Goal: Task Accomplishment & Management: Complete application form

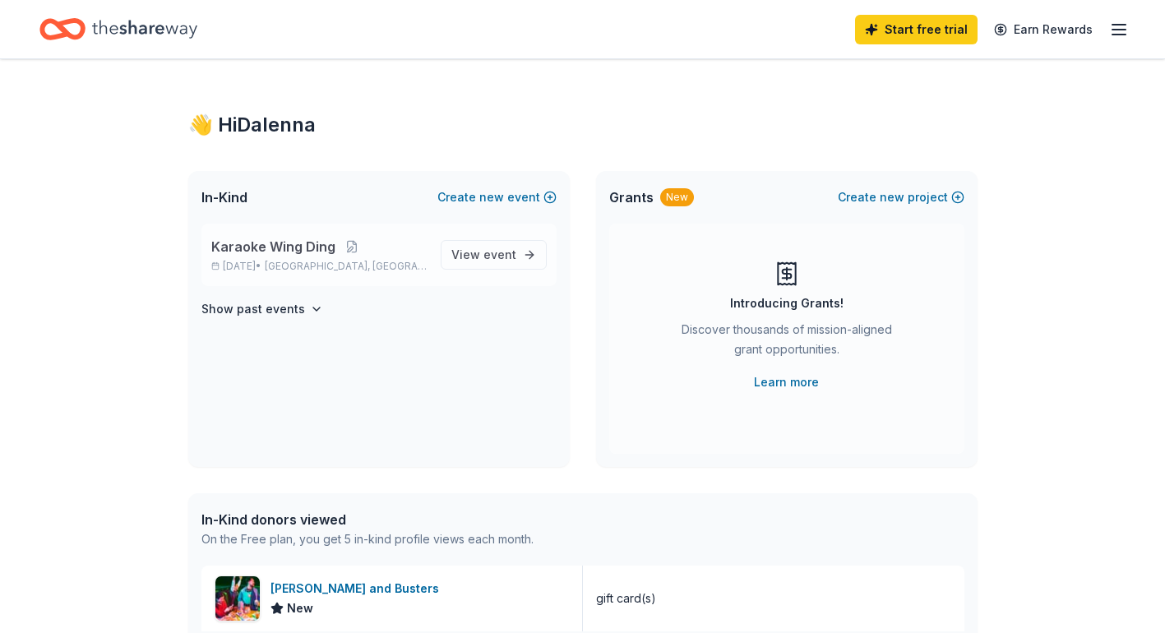
click at [317, 258] on div "Karaoke Wing Ding Sep 20, 2025 • Cleveland, OH" at bounding box center [319, 255] width 216 height 36
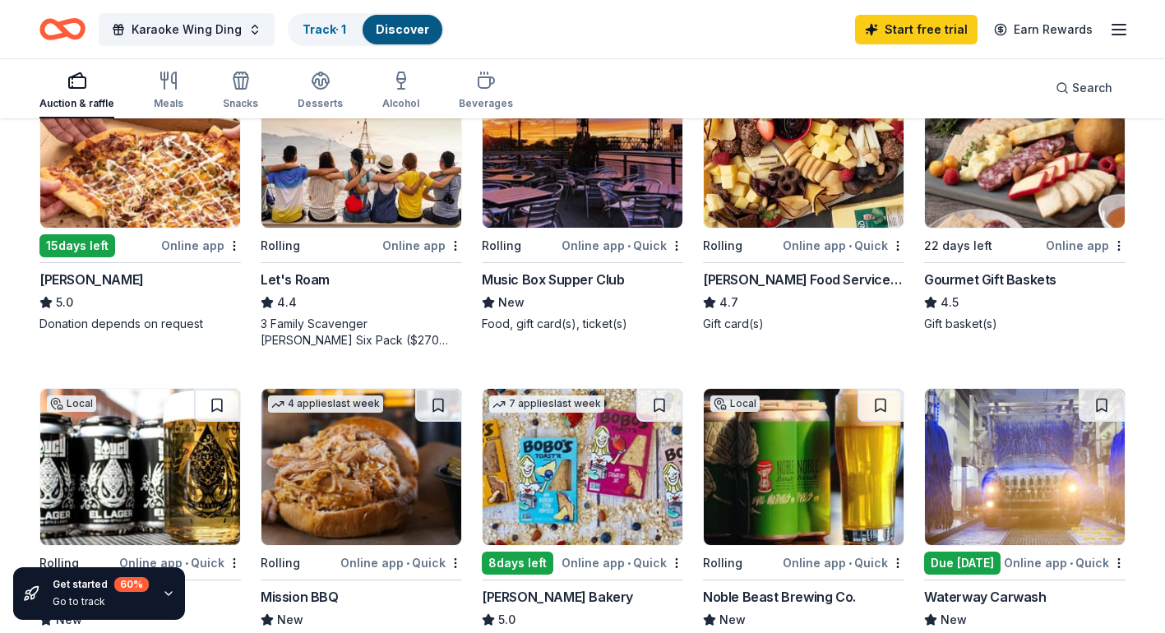
scroll to position [852, 0]
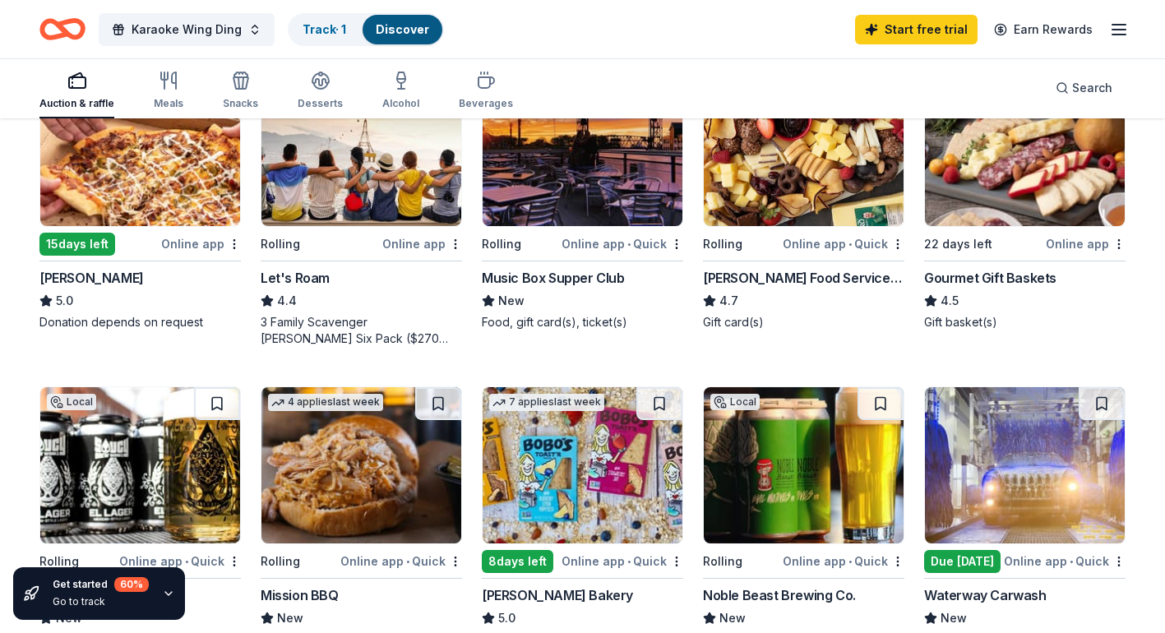
click at [850, 219] on img at bounding box center [804, 148] width 200 height 156
click at [1142, 257] on div "182 results in Cleveland, OH Application deadlines 24 this month 11 in Septembe…" at bounding box center [582, 316] width 1165 height 2096
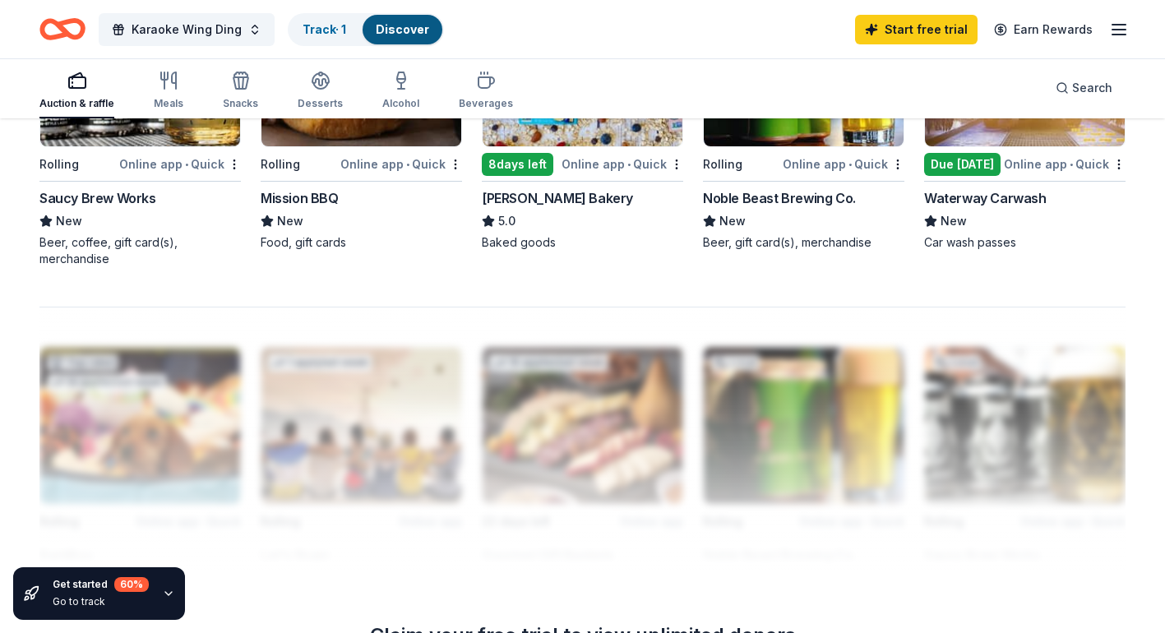
scroll to position [1252, 0]
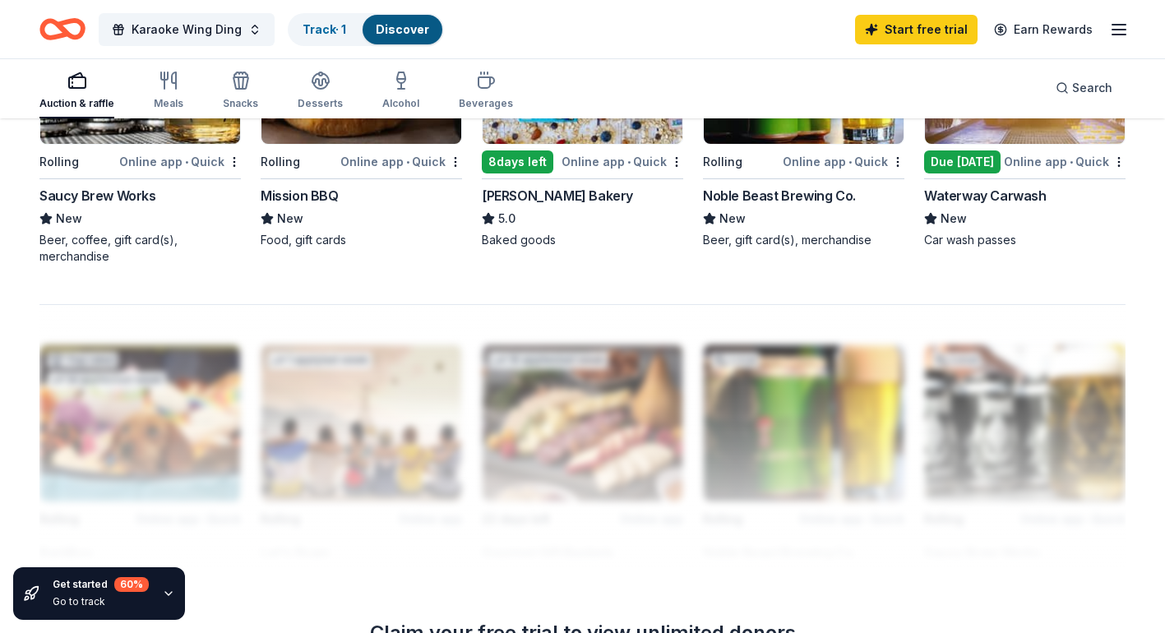
click at [882, 453] on div at bounding box center [582, 435] width 1086 height 263
click at [328, 158] on div "Rolling" at bounding box center [299, 161] width 76 height 21
click at [308, 22] on link "Track · 1" at bounding box center [325, 29] width 44 height 14
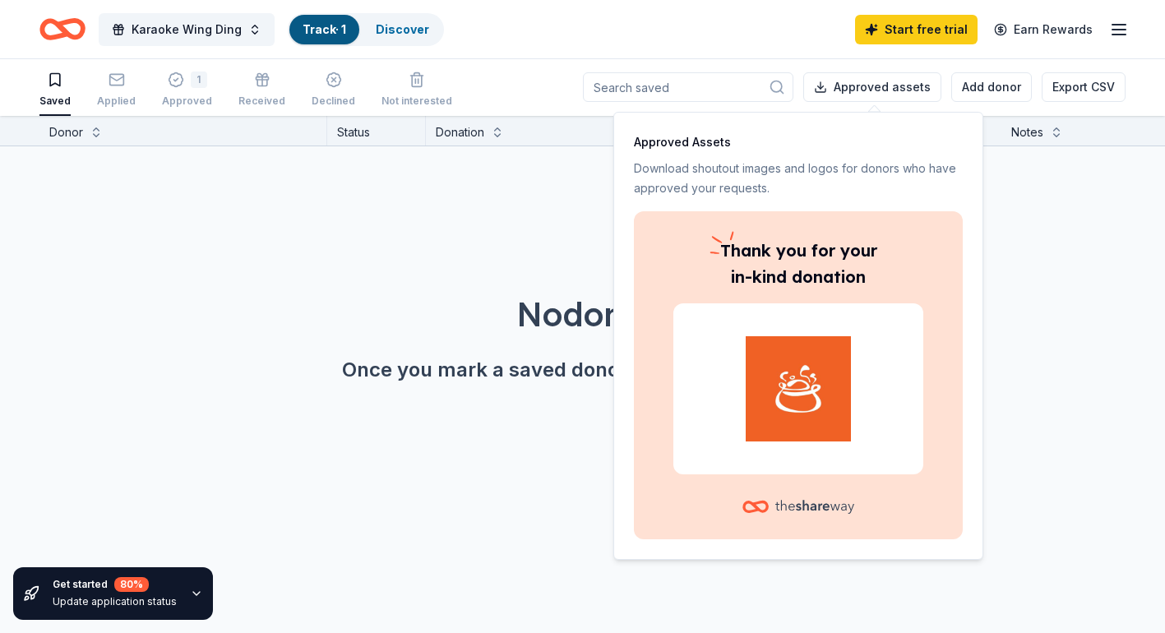
click at [396, 216] on div "No donors found. Once you mark a saved donor as "saved" they'll show up here." at bounding box center [644, 291] width 1165 height 290
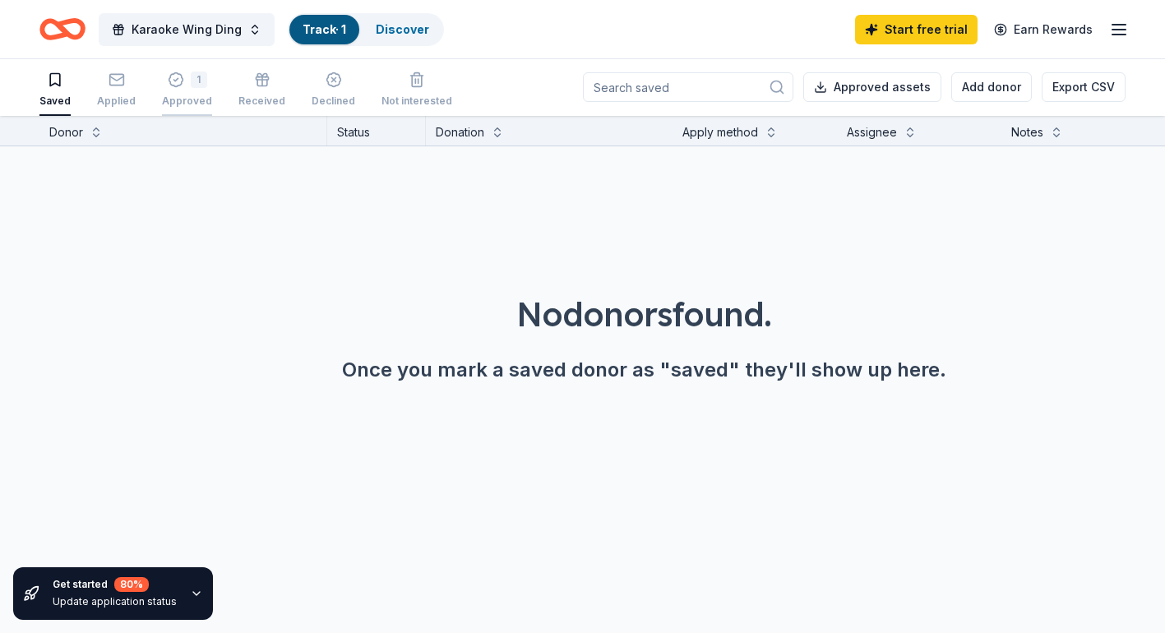
click at [188, 96] on div "Approved" at bounding box center [187, 101] width 50 height 13
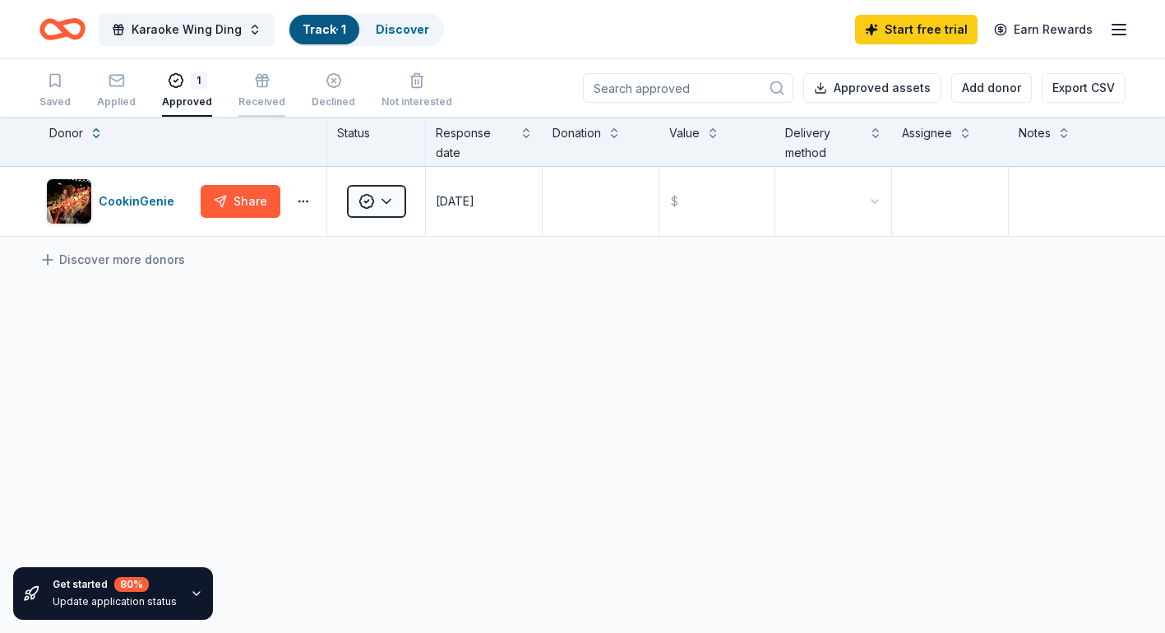
click at [242, 90] on div "Received" at bounding box center [262, 90] width 47 height 36
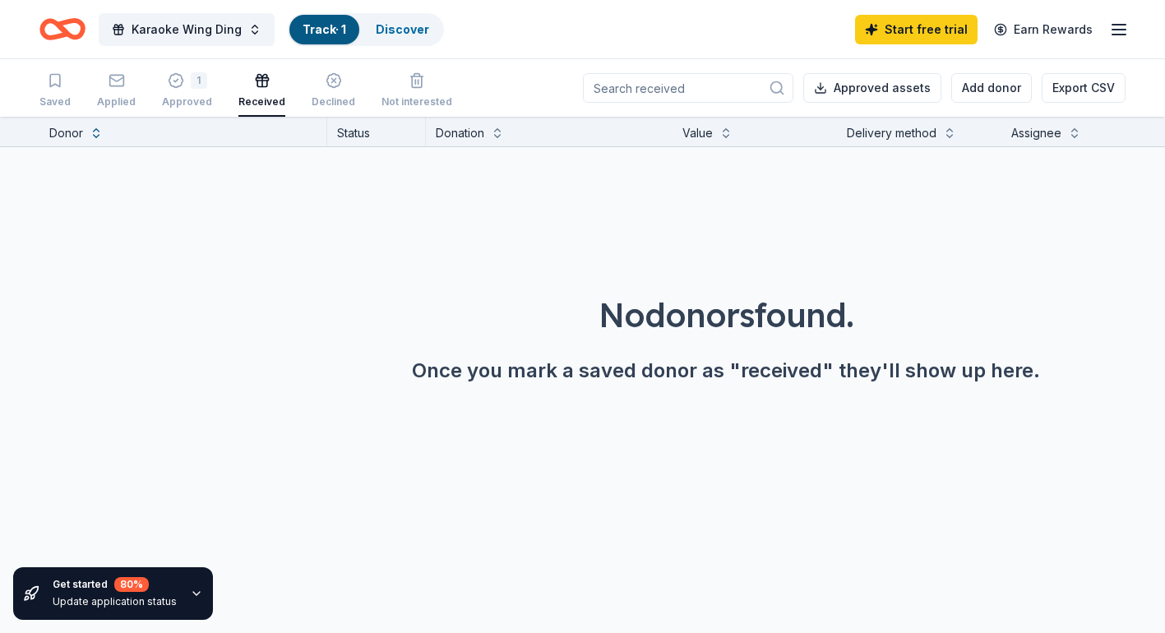
click at [132, 88] on div "Saved Applied 1 Approved Received Declined Not interested" at bounding box center [245, 91] width 413 height 51
click at [312, 82] on div "button" at bounding box center [334, 80] width 44 height 16
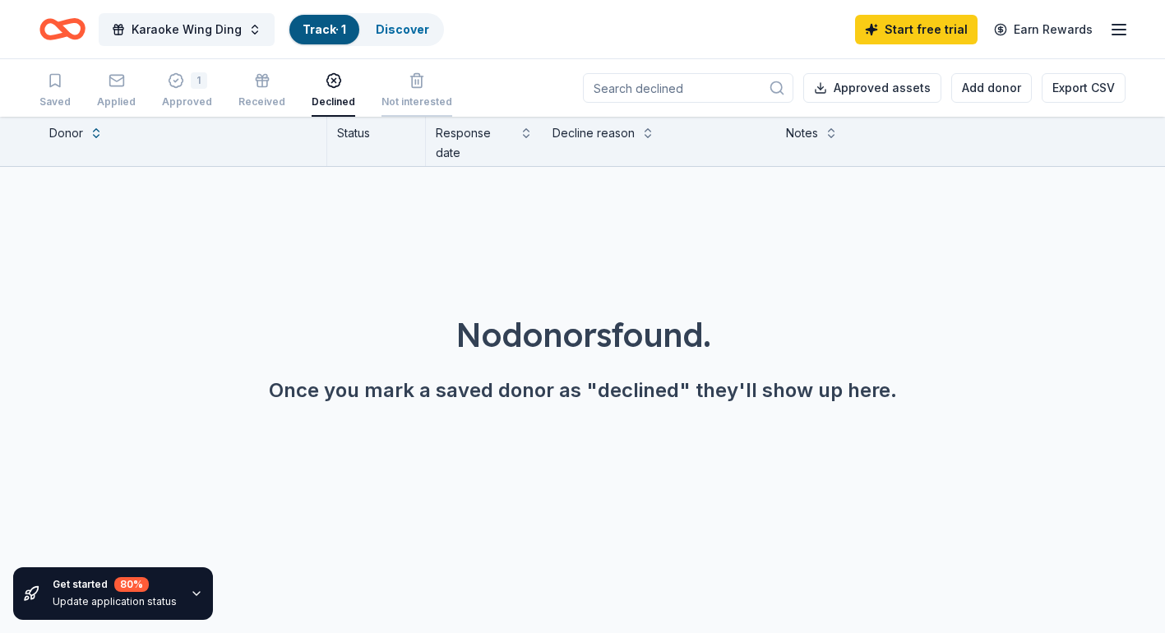
click at [410, 86] on icon "button" at bounding box center [417, 80] width 16 height 16
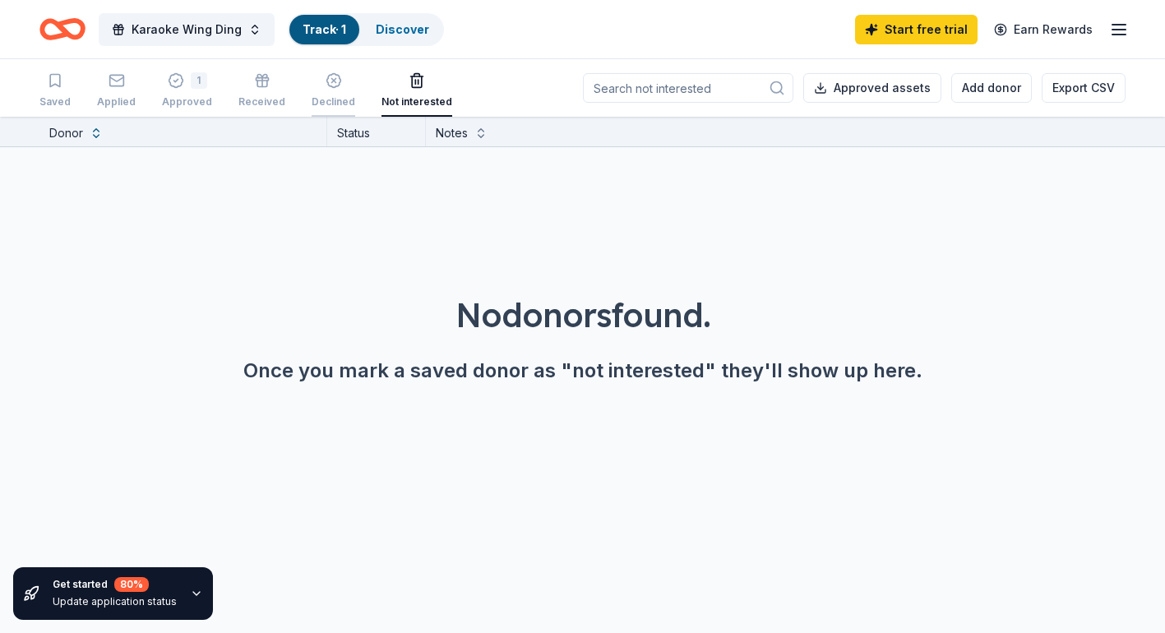
click at [312, 82] on div "button" at bounding box center [334, 80] width 44 height 16
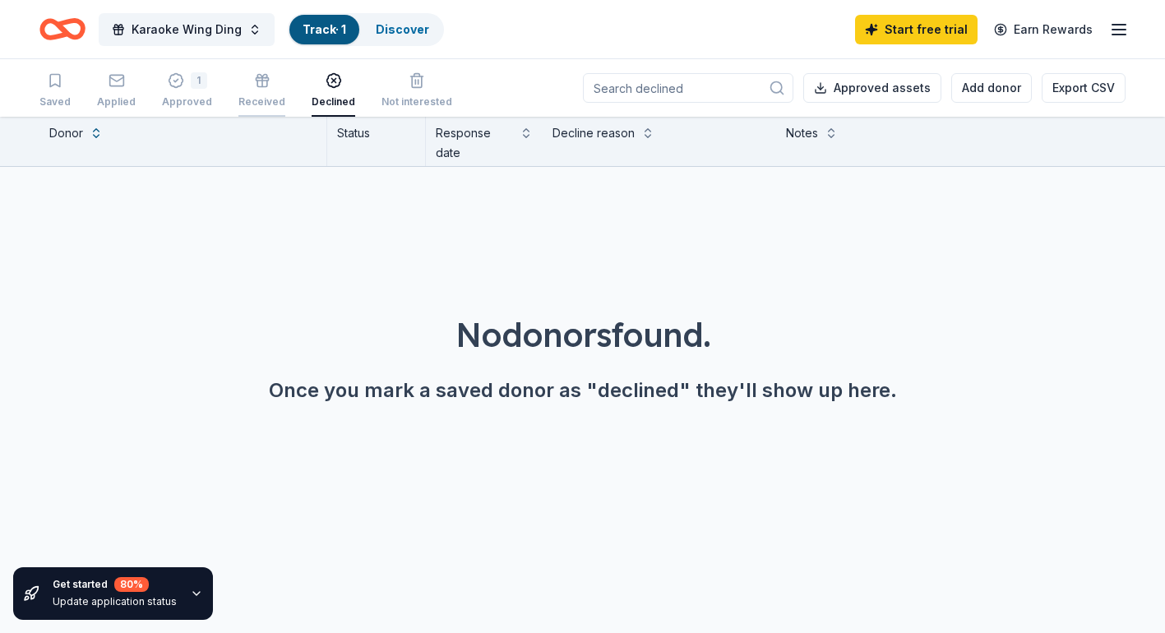
click at [257, 86] on icon "button" at bounding box center [262, 84] width 10 height 7
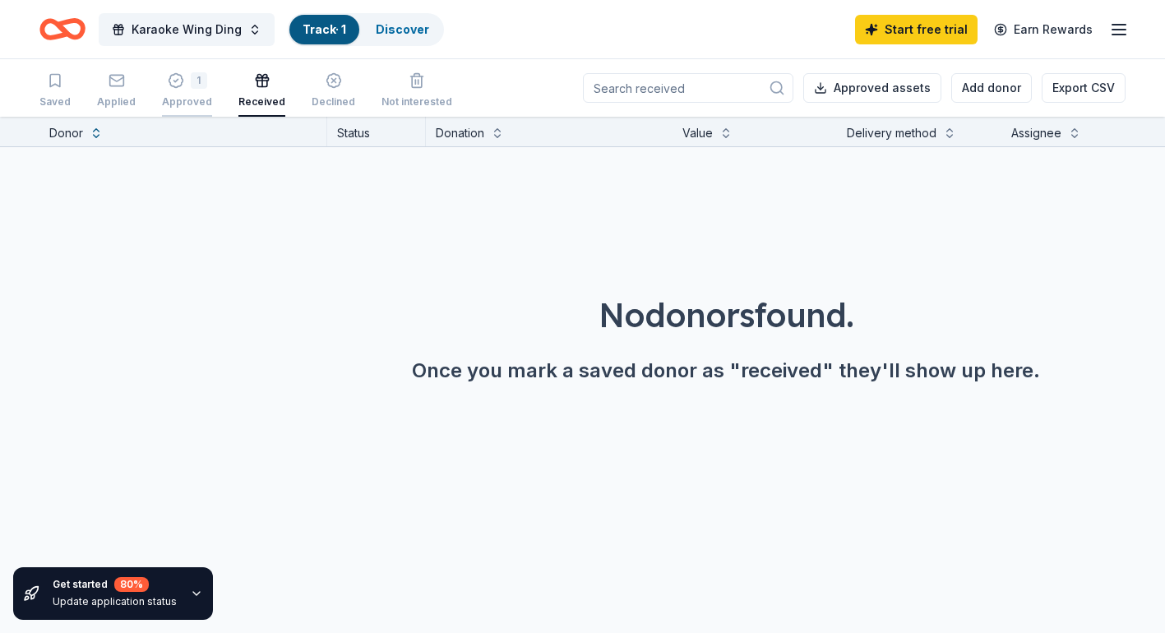
click at [191, 83] on div "1" at bounding box center [199, 80] width 16 height 16
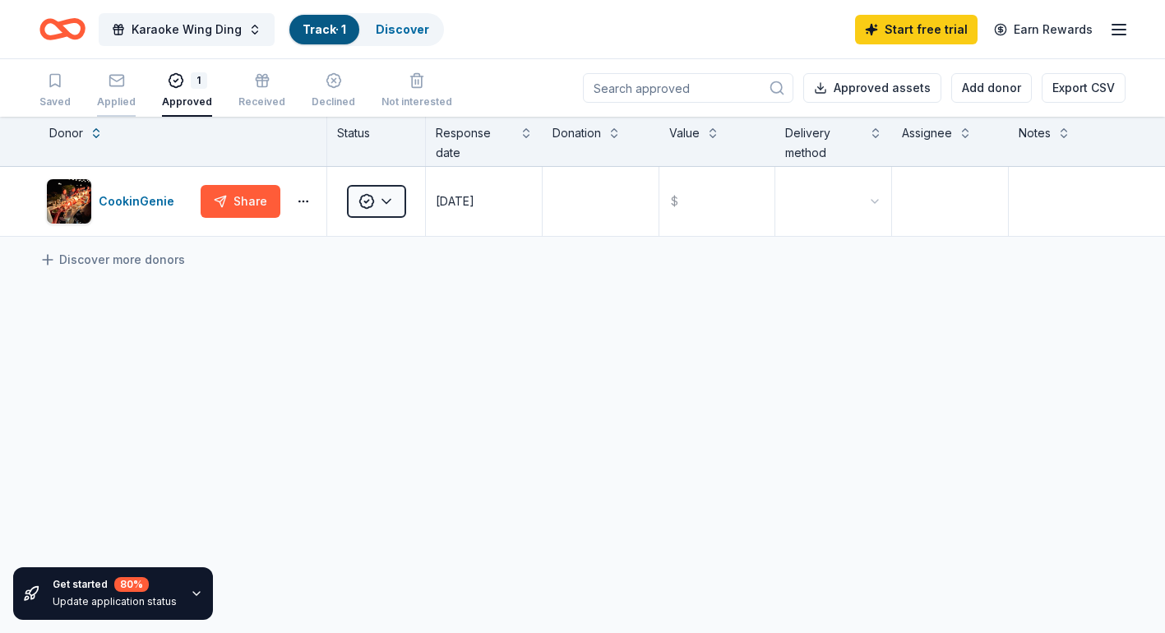
click at [125, 89] on div "Applied" at bounding box center [116, 90] width 39 height 36
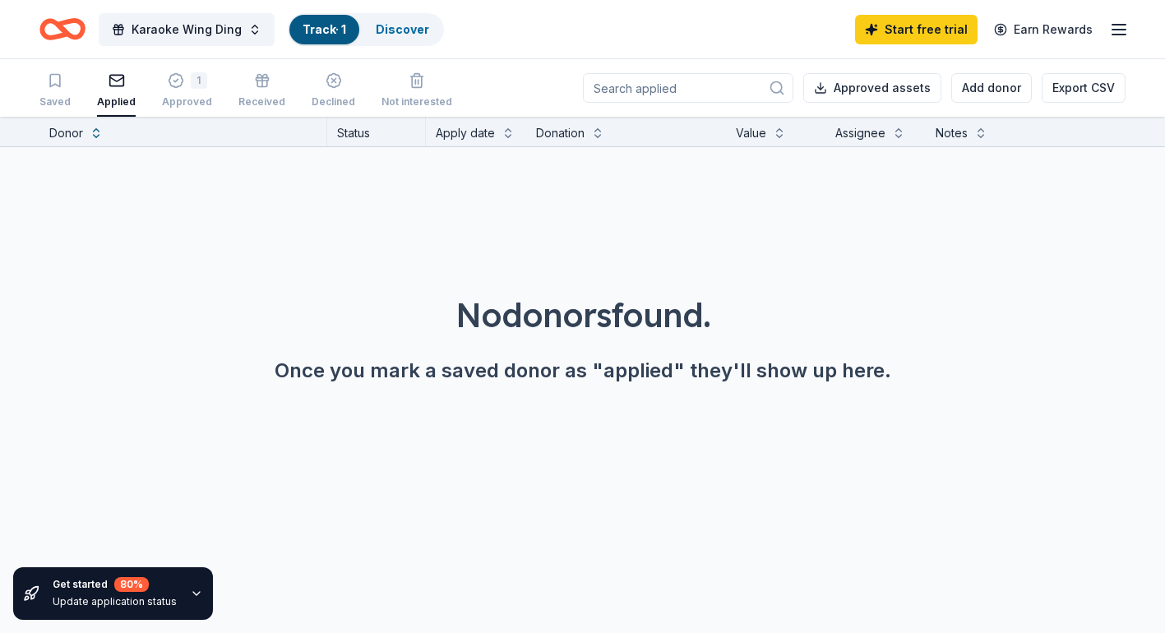
click at [1123, 31] on icon "button" at bounding box center [1119, 30] width 20 height 20
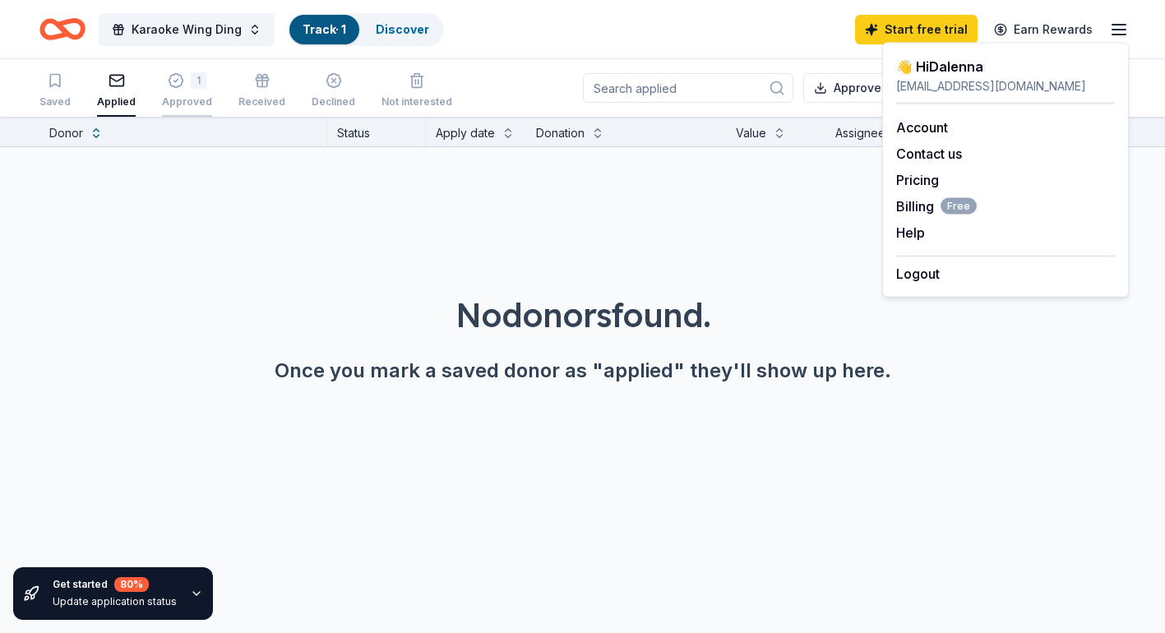
click at [171, 82] on icon "button" at bounding box center [176, 80] width 16 height 16
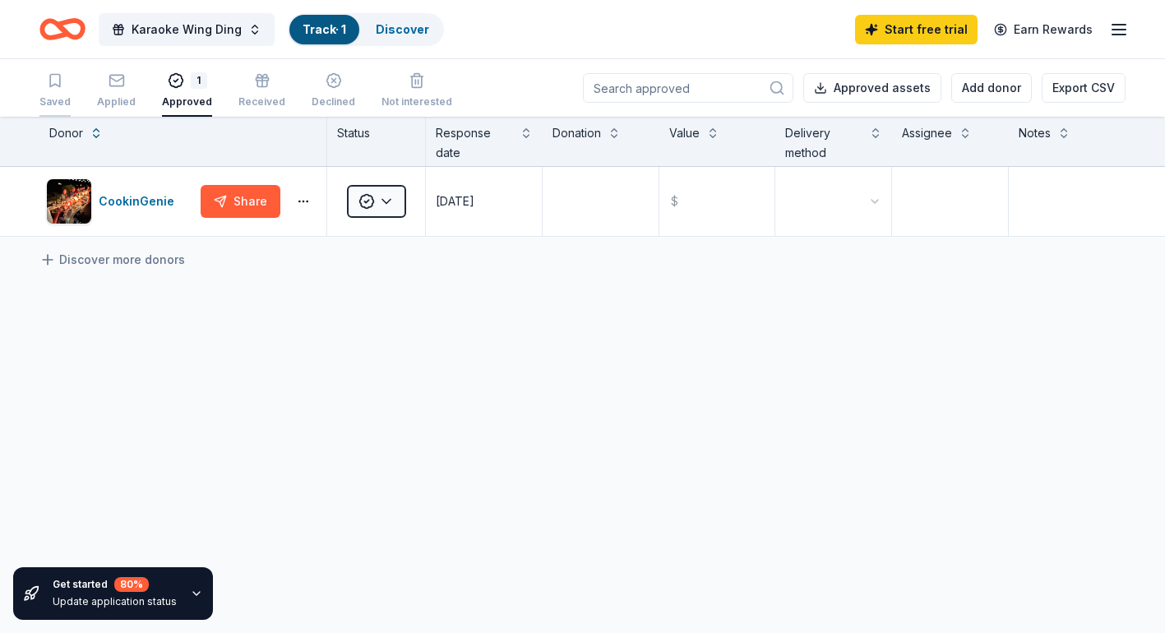
click at [53, 85] on icon "button" at bounding box center [55, 81] width 10 height 12
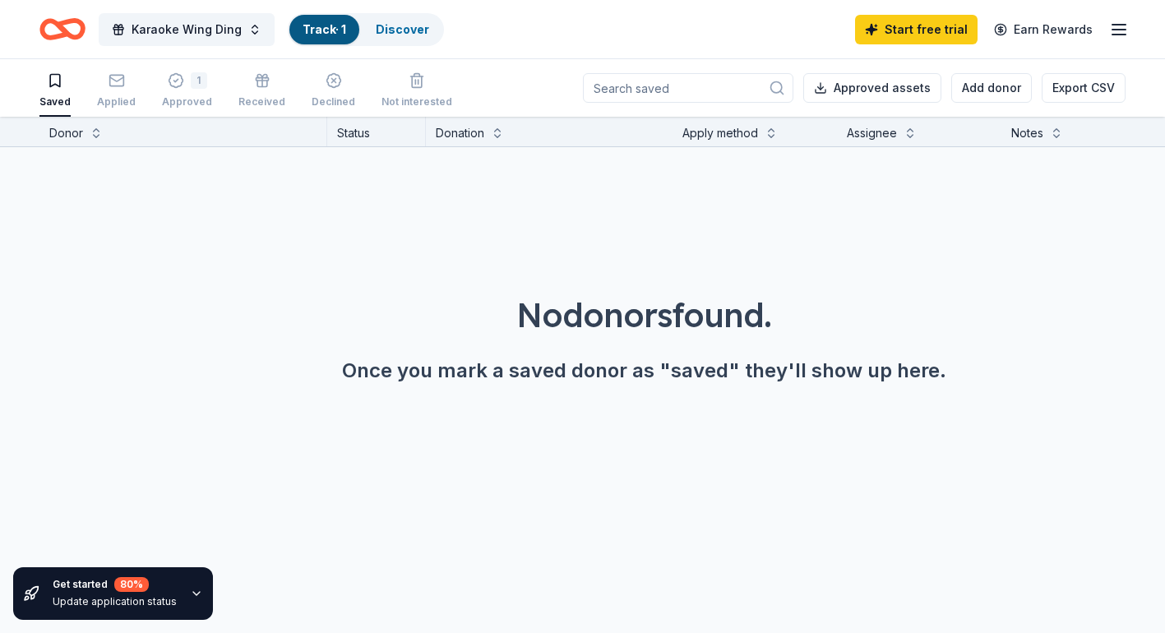
click at [230, 94] on div "Saved Applied 1 Approved Received Declined Not interested" at bounding box center [245, 91] width 413 height 51
click at [254, 95] on div "Received" at bounding box center [262, 90] width 47 height 36
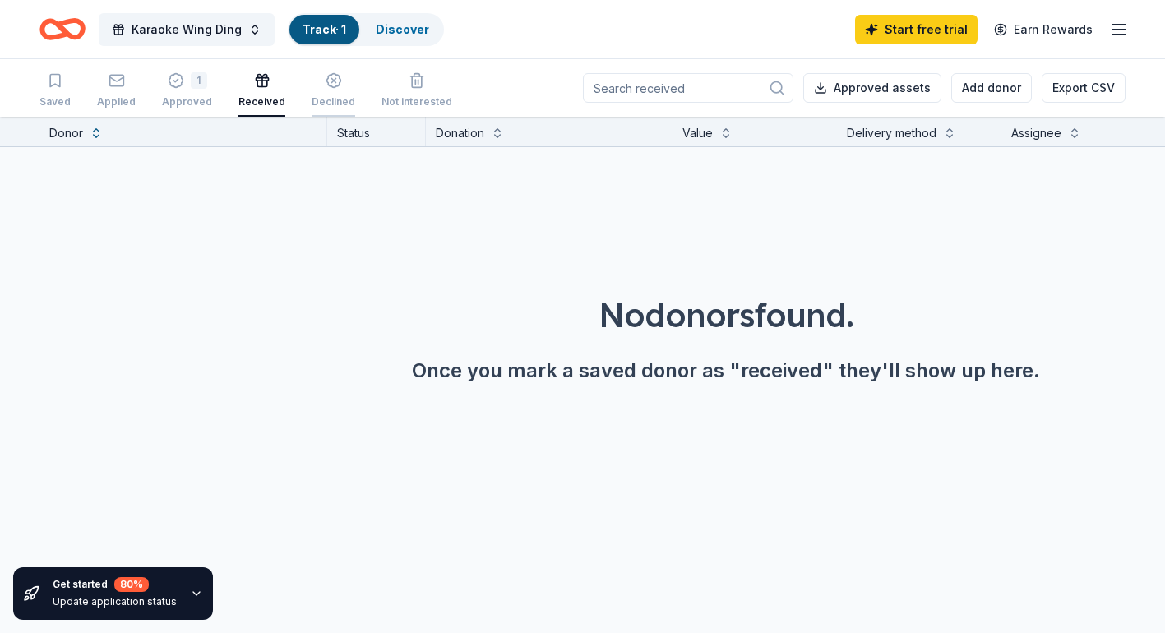
click at [331, 100] on div "Declined" at bounding box center [334, 101] width 44 height 13
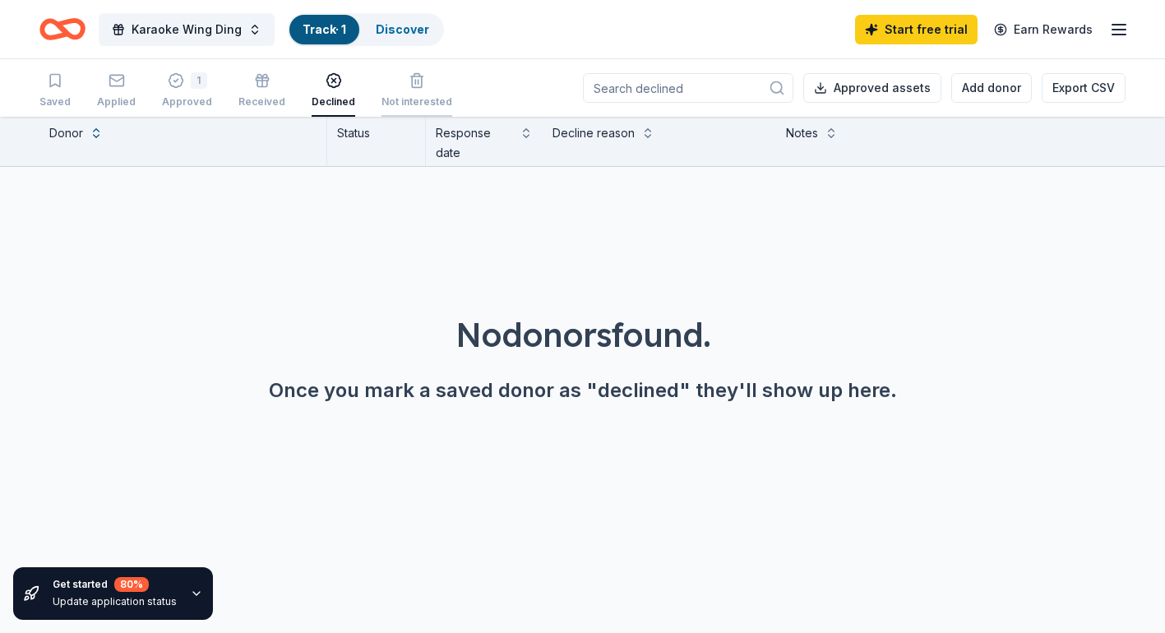
click at [418, 106] on div "Not interested" at bounding box center [417, 101] width 71 height 13
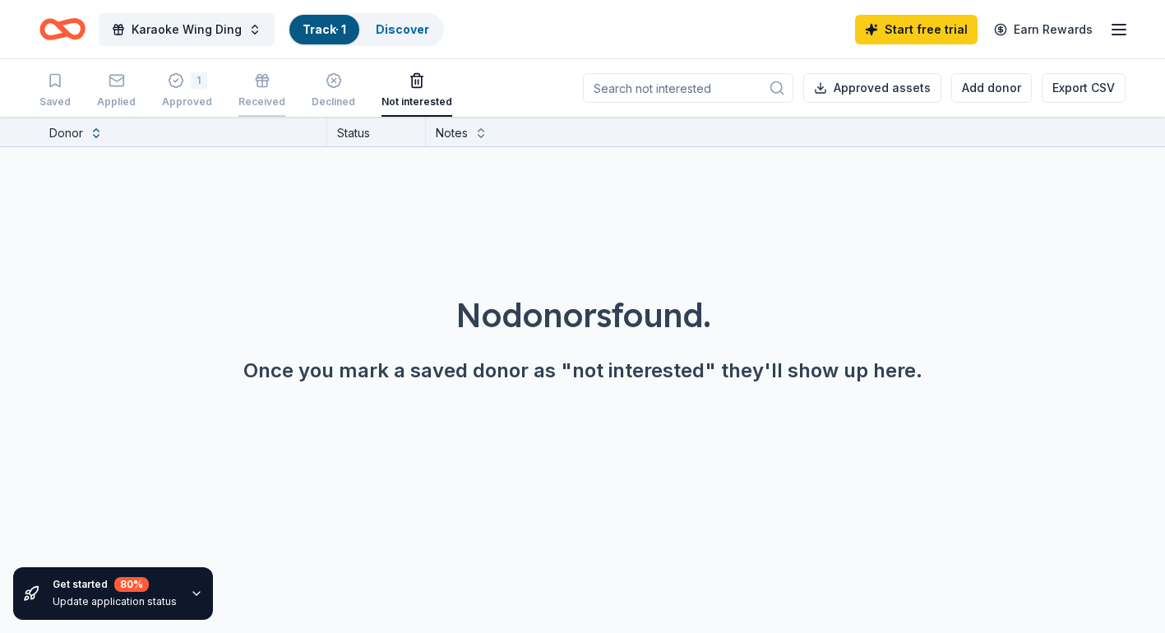
click at [239, 85] on div "button" at bounding box center [262, 80] width 47 height 16
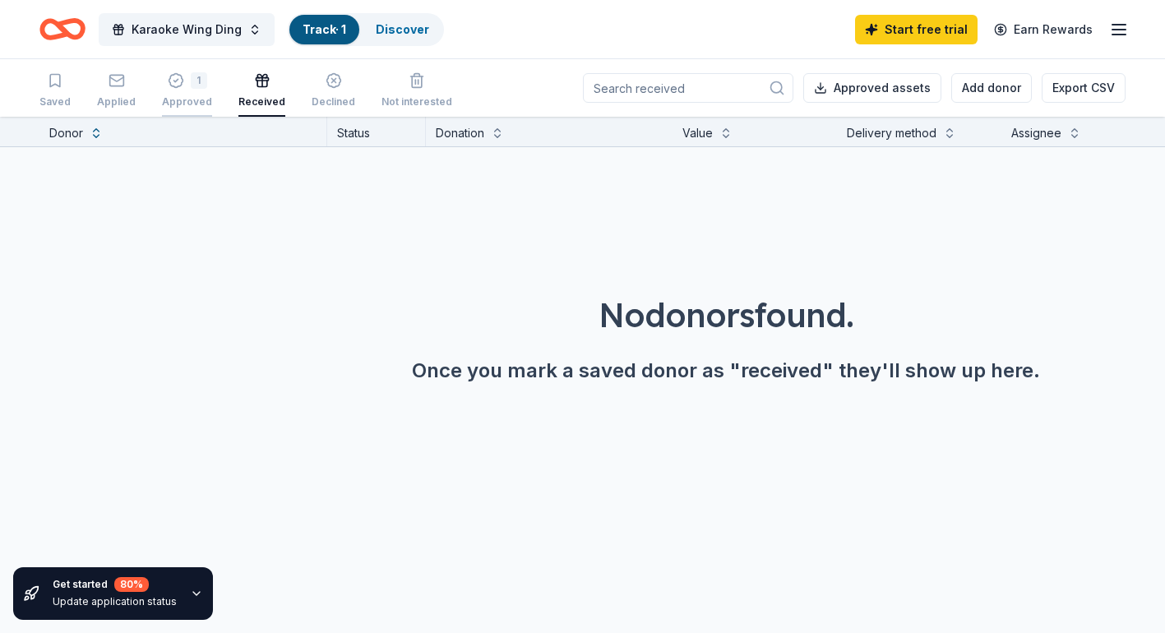
click at [184, 93] on div "1 Approved" at bounding box center [187, 90] width 50 height 36
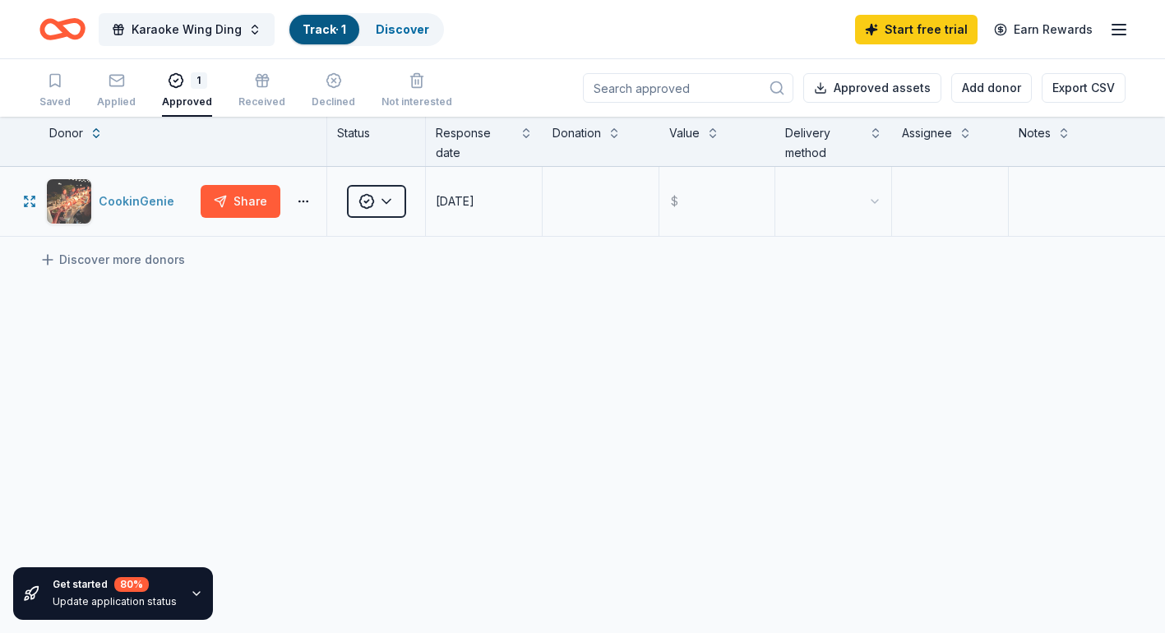
click at [141, 202] on div "CookinGenie" at bounding box center [140, 202] width 82 height 20
click at [296, 201] on html "Karaoke Wing Ding Track · 1 Discover Start free trial Earn Rewards Saved Applie…" at bounding box center [589, 316] width 1178 height 633
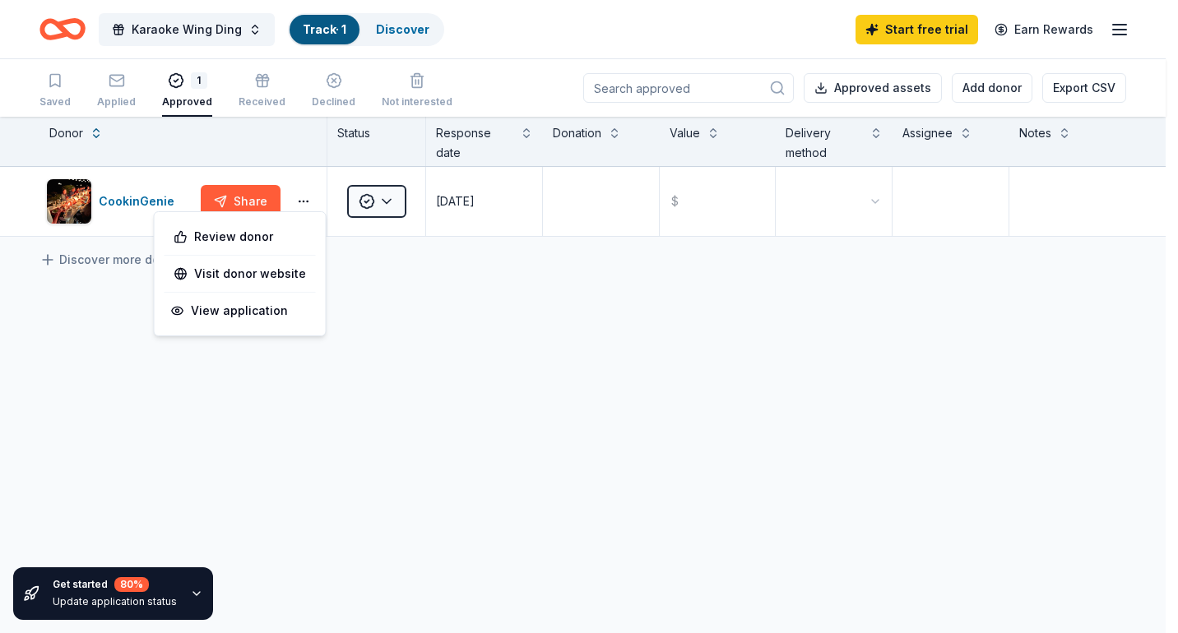
click at [419, 336] on html "Karaoke Wing Ding Track · 1 Discover Start free trial Earn Rewards Saved Applie…" at bounding box center [589, 316] width 1178 height 633
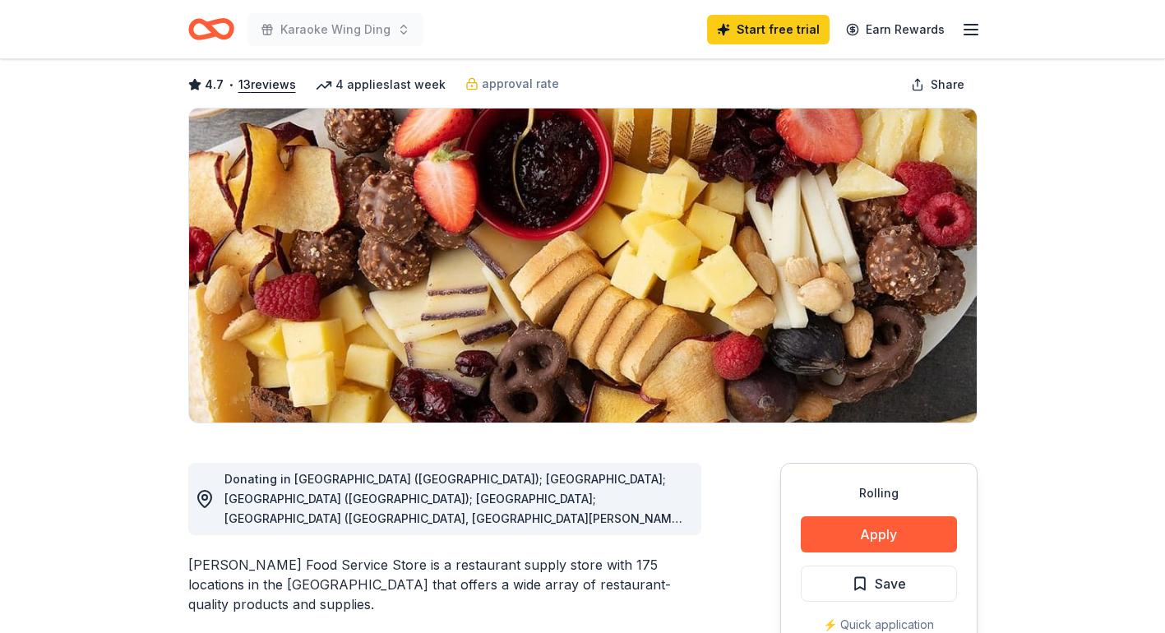
scroll to position [81, 0]
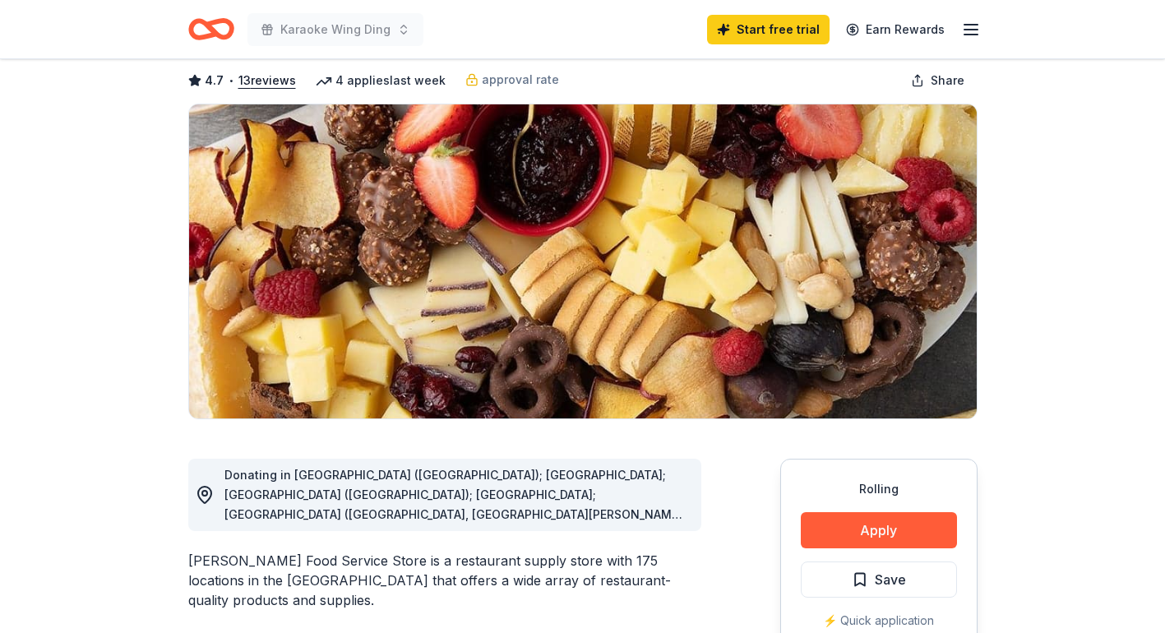
click at [681, 517] on div "Donating in AL (Huntsville); FL; GA (Lithia Springs); IL; IN (Elkhart, Fort Way…" at bounding box center [457, 495] width 464 height 59
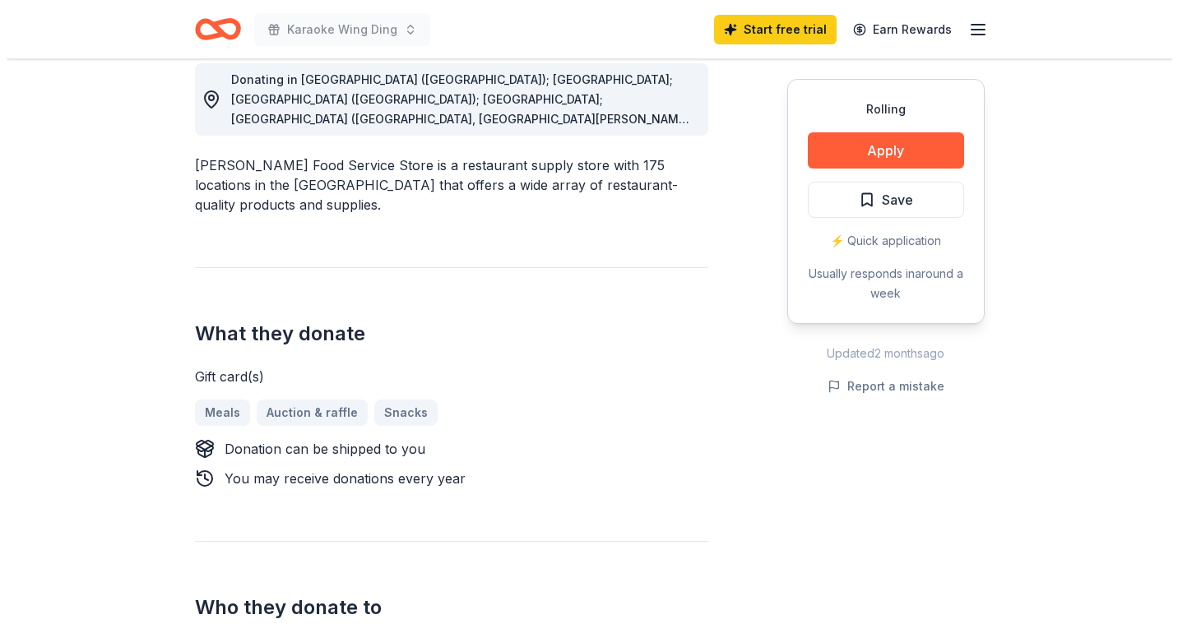
scroll to position [495, 0]
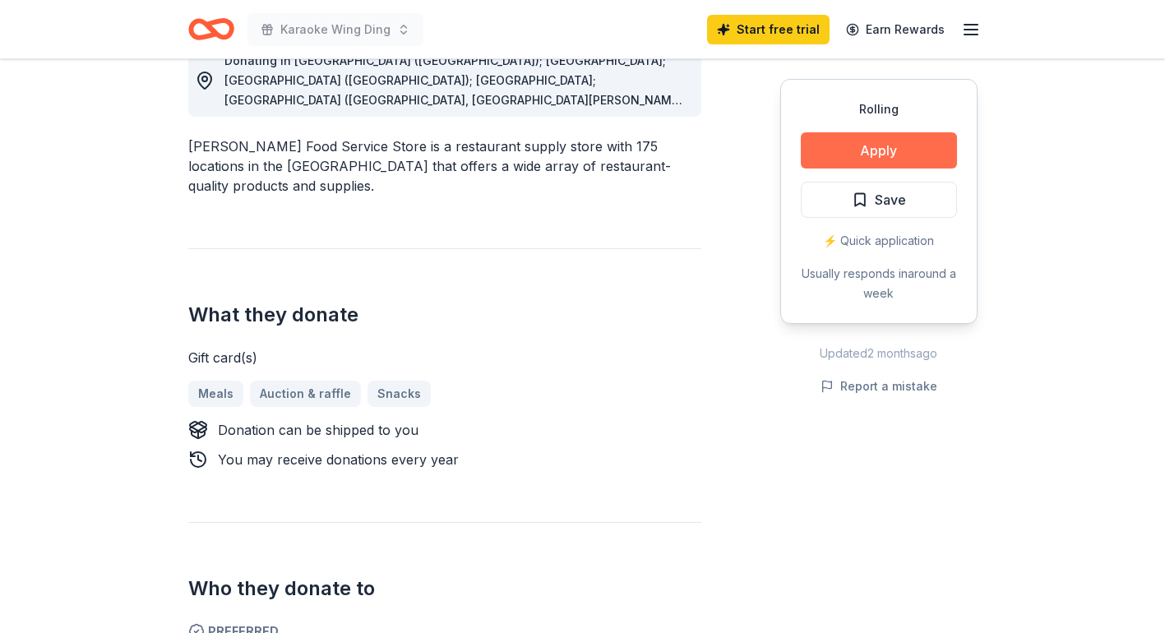
click at [901, 164] on button "Apply" at bounding box center [879, 150] width 156 height 36
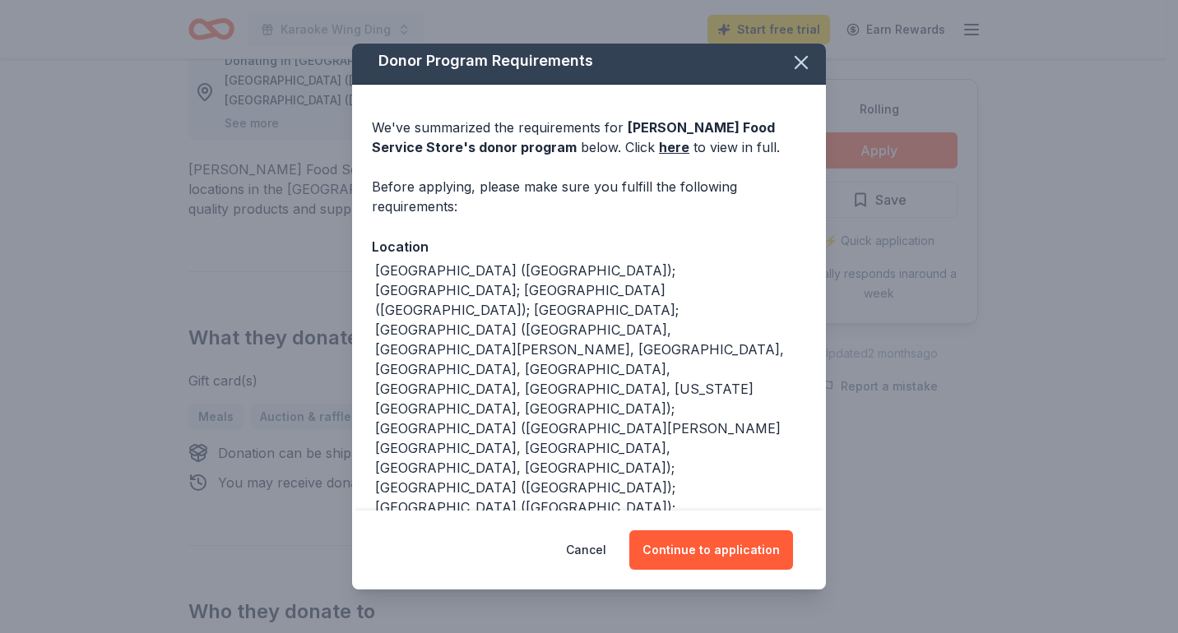
scroll to position [0, 0]
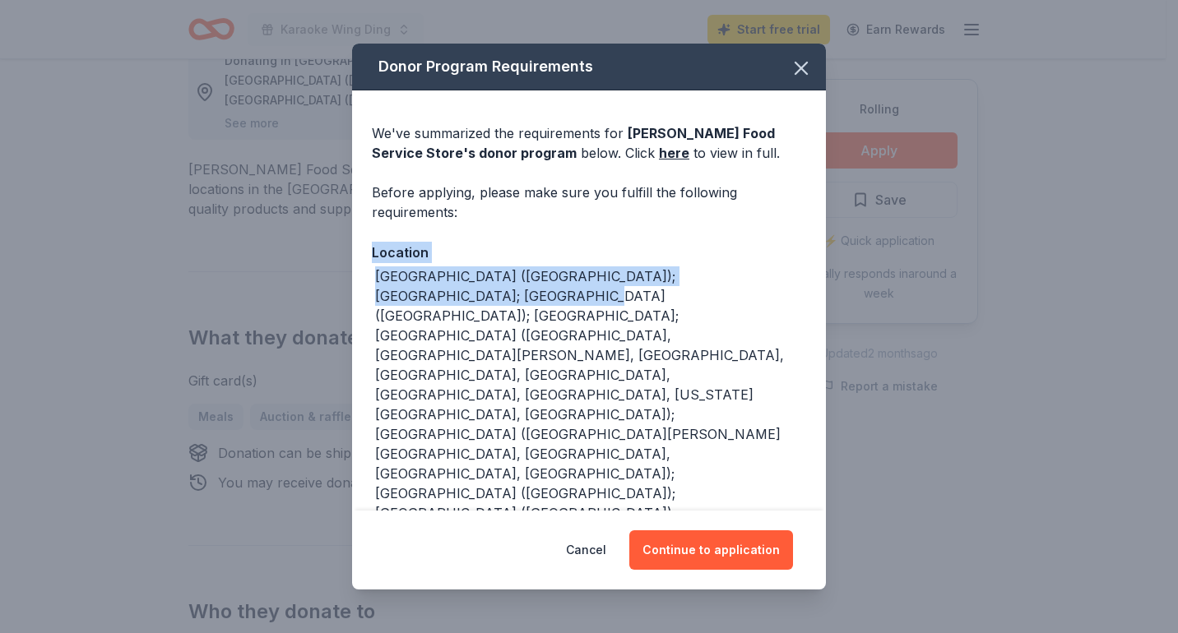
drag, startPoint x: 812, startPoint y: 207, endPoint x: 812, endPoint y: 276, distance: 69.1
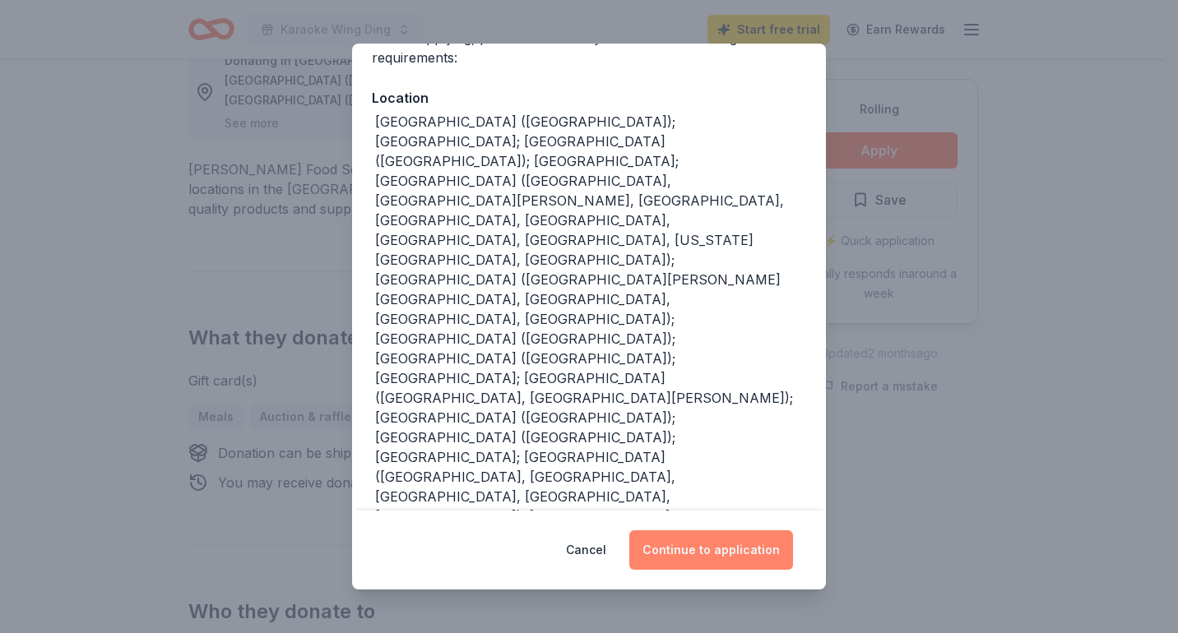
click at [702, 538] on button "Continue to application" at bounding box center [711, 549] width 164 height 39
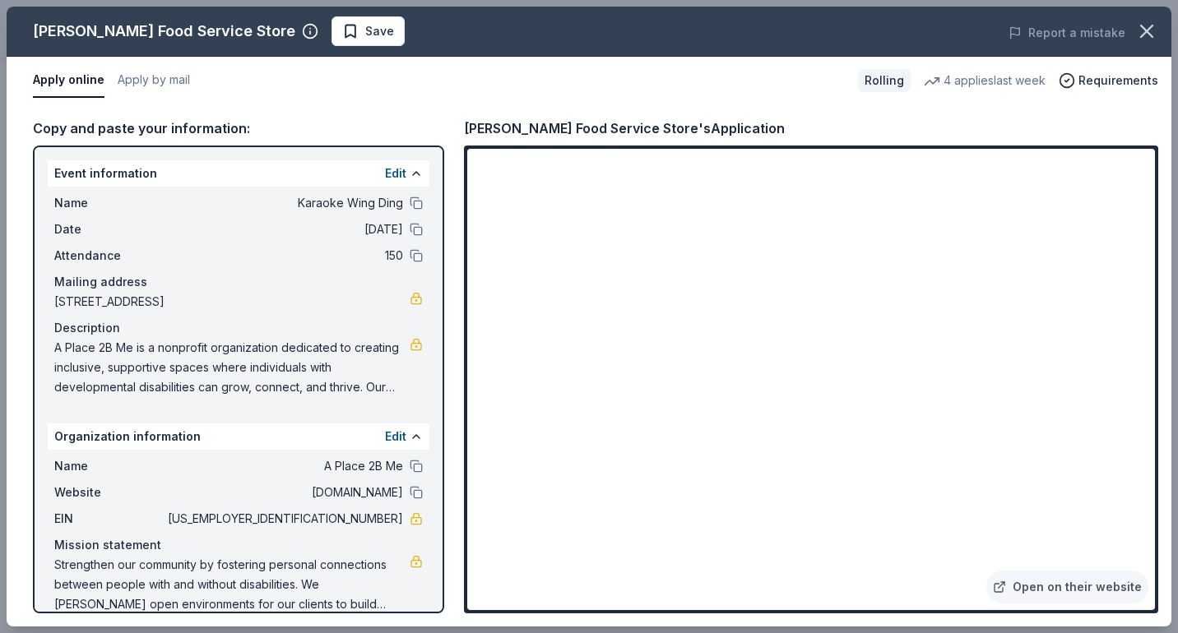
drag, startPoint x: 1156, startPoint y: 310, endPoint x: 1155, endPoint y: 241, distance: 69.1
click at [1155, 241] on div "Open on their website" at bounding box center [811, 380] width 694 height 468
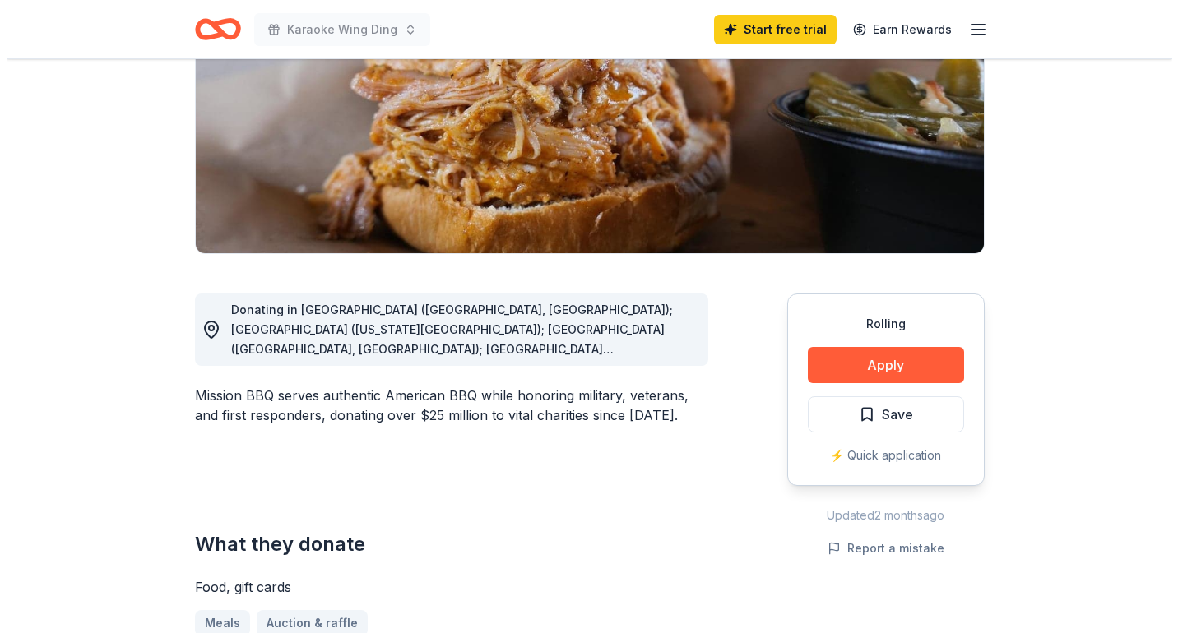
scroll to position [247, 0]
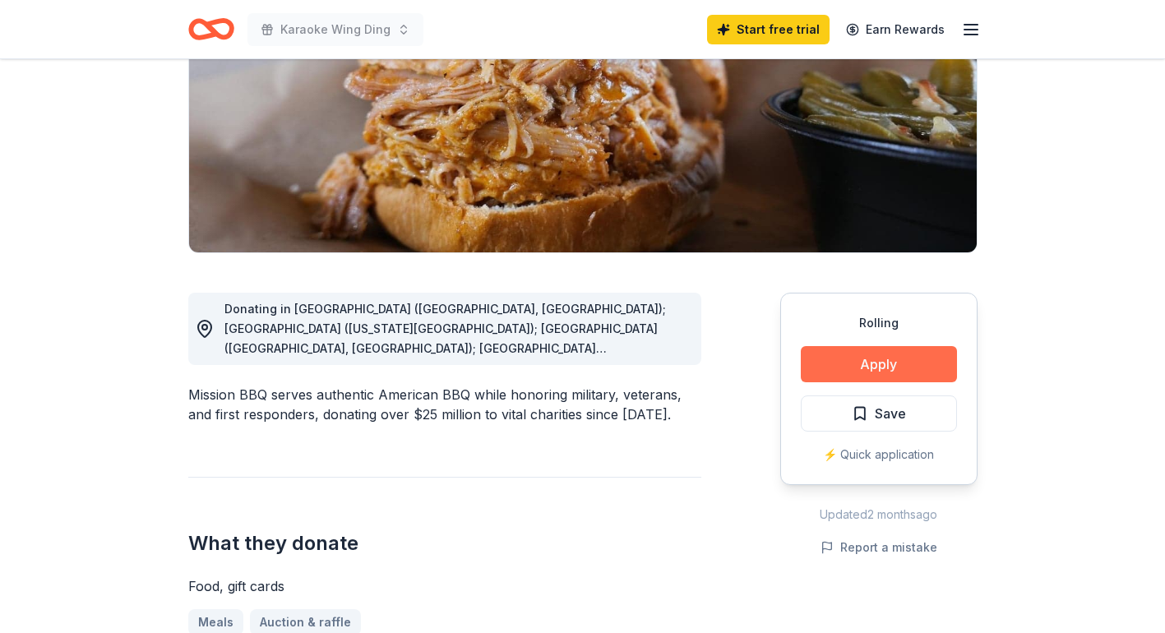
click at [857, 380] on button "Apply" at bounding box center [879, 364] width 156 height 36
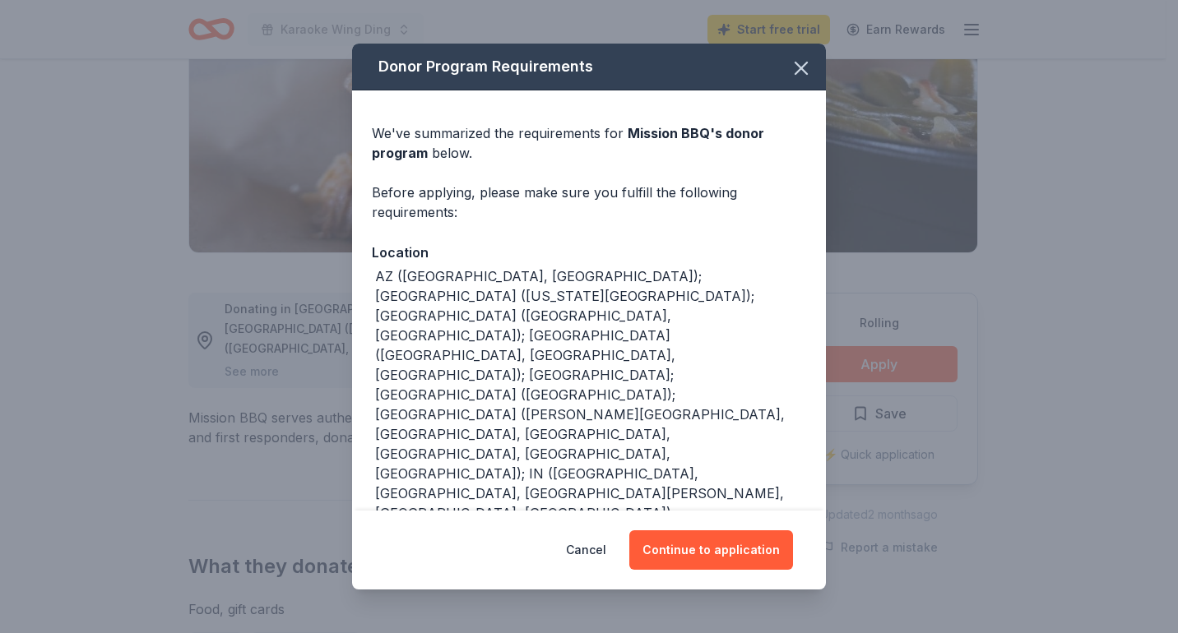
scroll to position [164, 0]
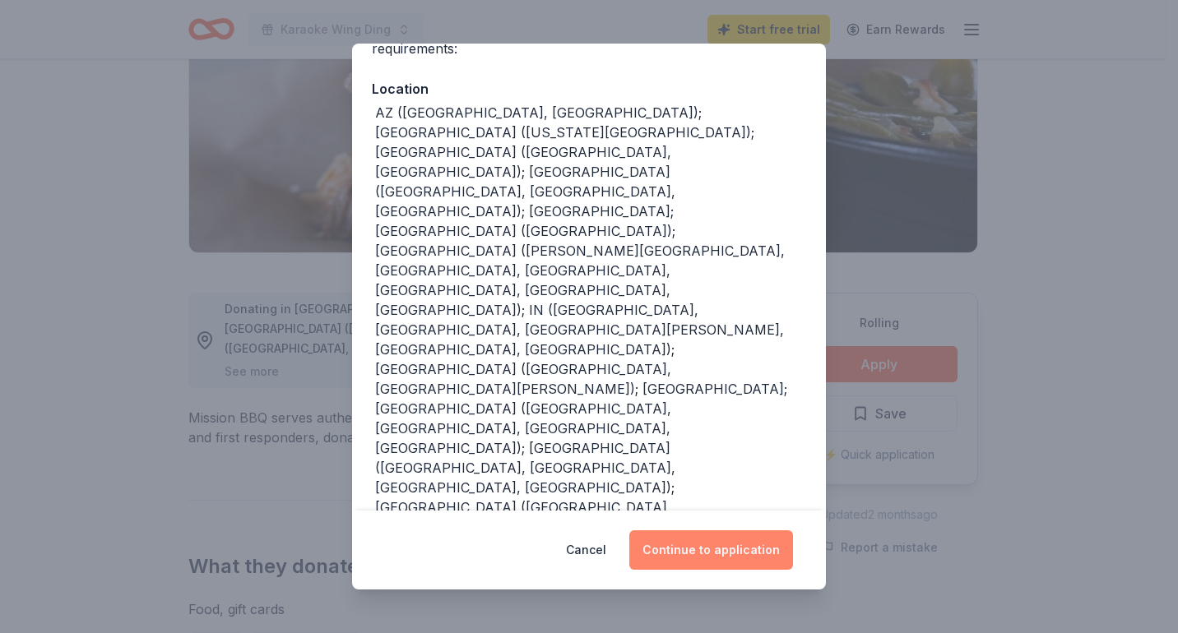
click at [701, 567] on button "Continue to application" at bounding box center [711, 549] width 164 height 39
